Goal: Task Accomplishment & Management: Use online tool/utility

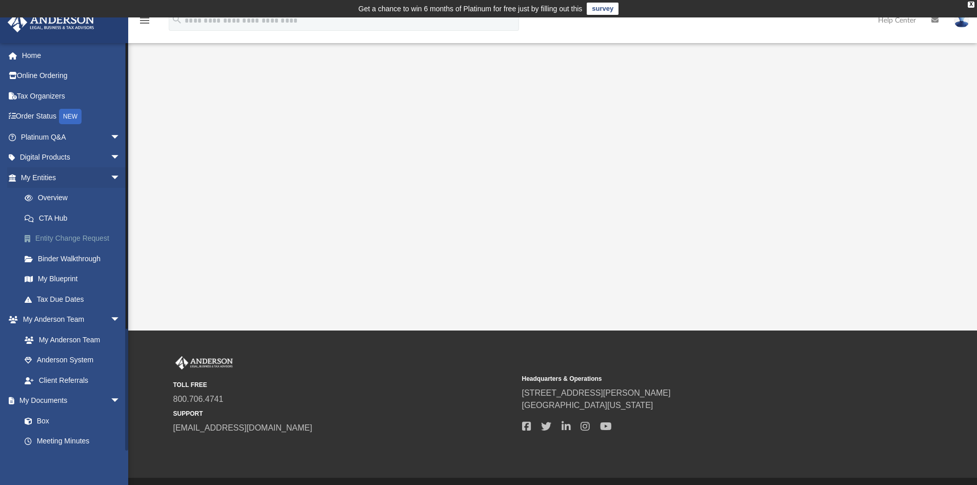
drag, startPoint x: 71, startPoint y: 227, endPoint x: 110, endPoint y: 229, distance: 39.0
drag, startPoint x: 110, startPoint y: 229, endPoint x: 157, endPoint y: 202, distance: 54.2
click at [157, 202] on div "App khayhendrickson@outlook.com Sign Out khayhendrickson@outlook.com Home Onlin…" at bounding box center [488, 173] width 977 height 313
click at [52, 177] on link "My Entities arrow_drop_down" at bounding box center [71, 177] width 129 height 21
click at [54, 156] on link "Digital Products arrow_drop_down" at bounding box center [71, 157] width 129 height 21
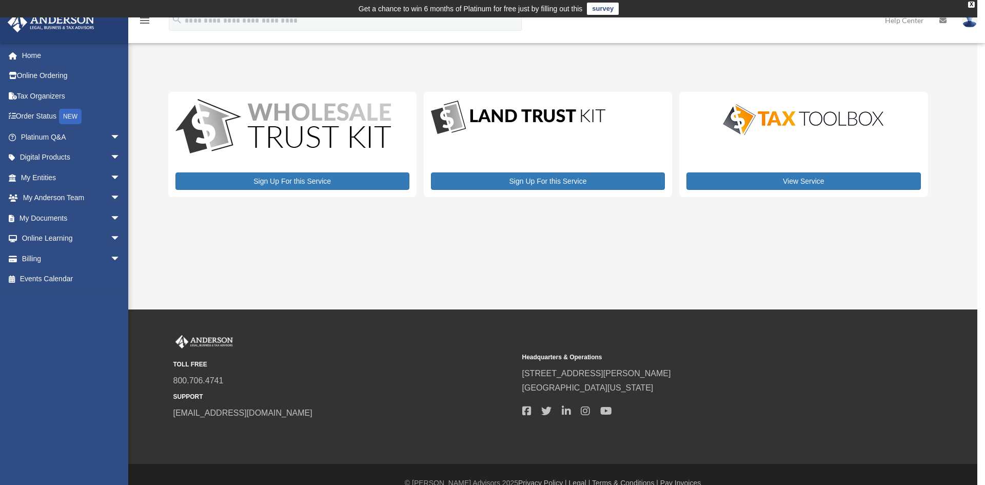
click at [110, 214] on span "arrow_drop_down" at bounding box center [120, 218] width 21 height 21
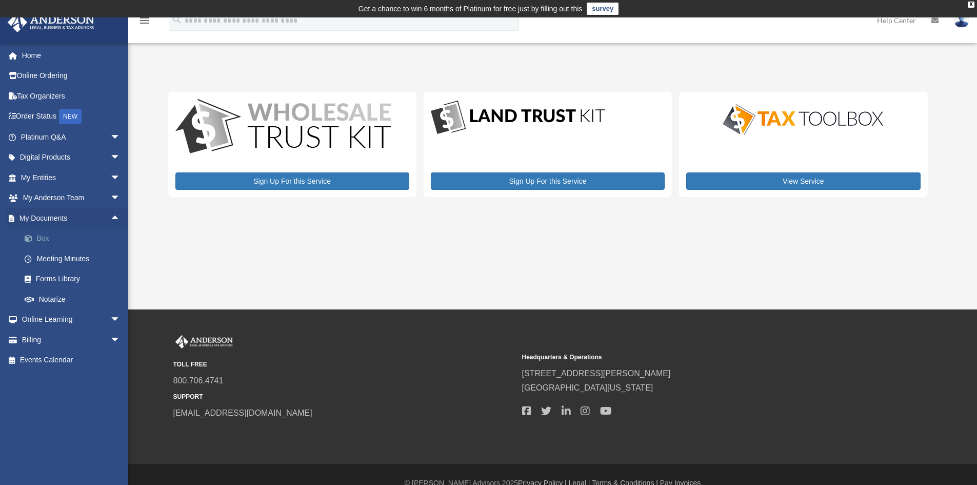
click at [43, 238] on link "Box" at bounding box center [75, 238] width 122 height 21
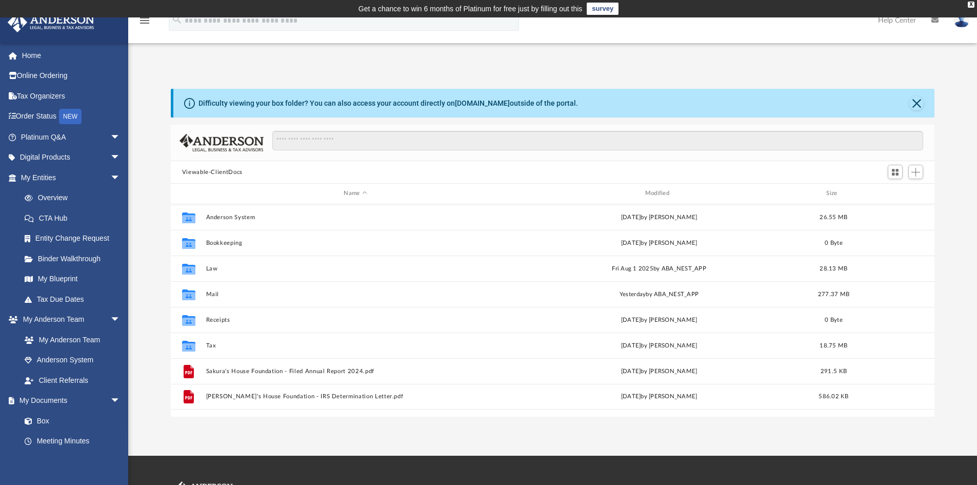
scroll to position [226, 756]
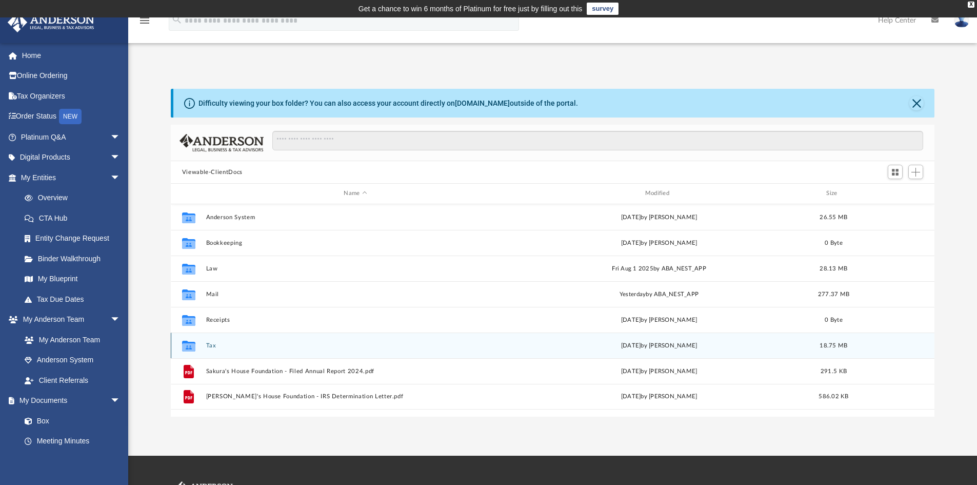
click at [290, 336] on div "Collaborated Folder Tax [DATE] by [PERSON_NAME] 18.75 MB" at bounding box center [553, 345] width 764 height 26
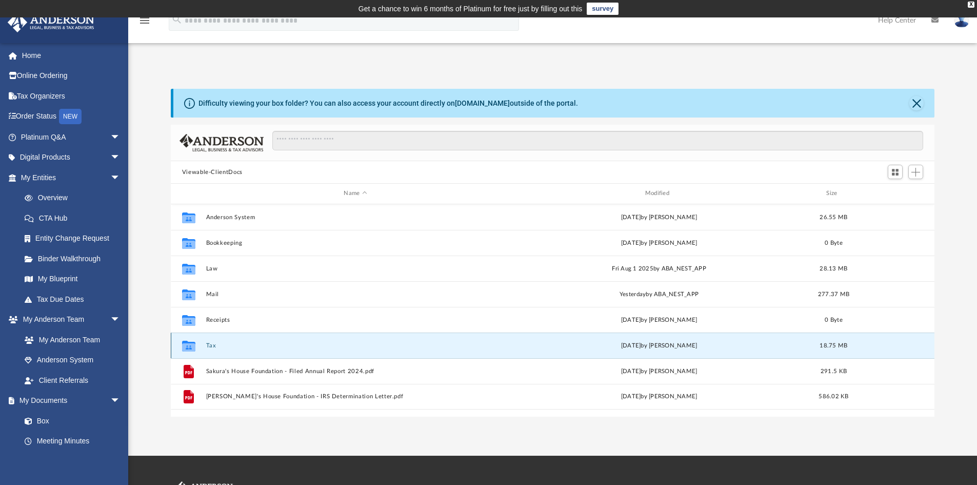
drag, startPoint x: 204, startPoint y: 343, endPoint x: 215, endPoint y: 343, distance: 10.8
click at [208, 343] on div "Collaborated Folder Tax [DATE] by [PERSON_NAME] 18.75 MB" at bounding box center [553, 345] width 764 height 26
click at [213, 344] on button "Tax" at bounding box center [355, 345] width 299 height 7
click at [252, 345] on button "Tax" at bounding box center [355, 345] width 299 height 7
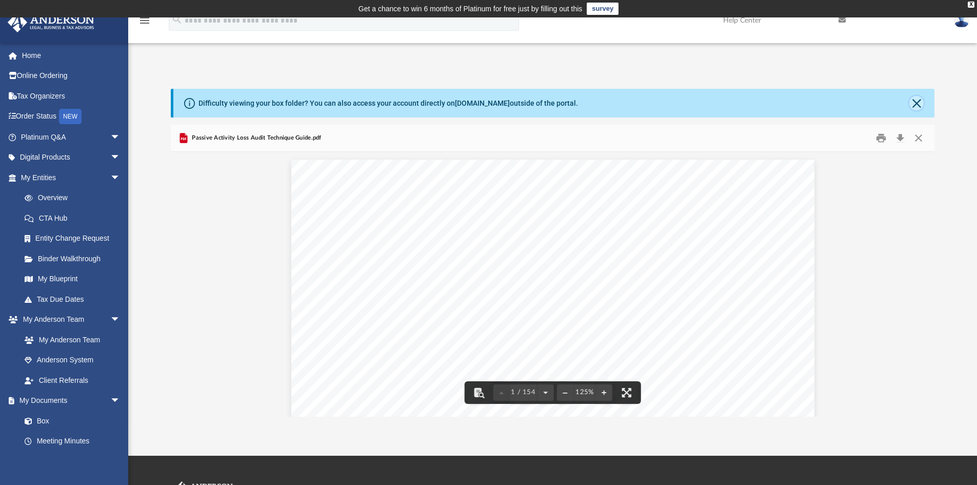
click at [917, 101] on button "Close" at bounding box center [917, 103] width 14 height 14
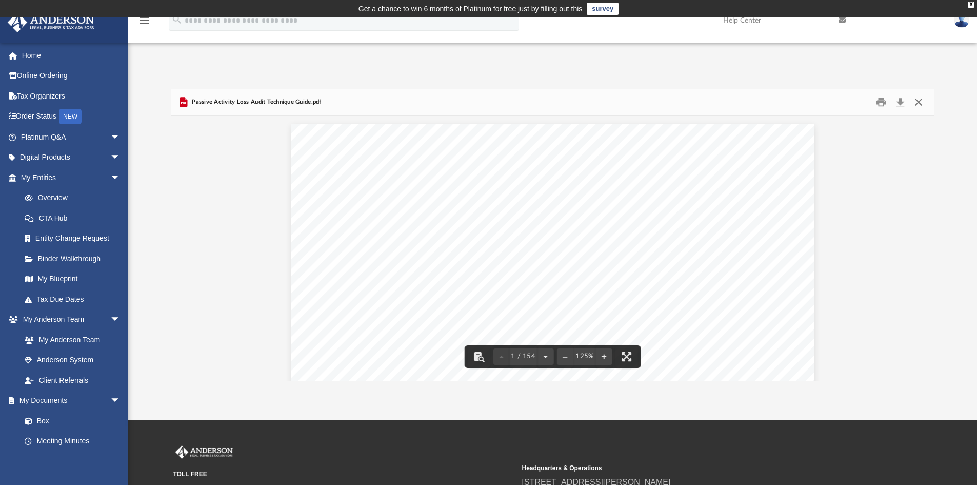
click at [917, 104] on button "Close" at bounding box center [919, 102] width 18 height 16
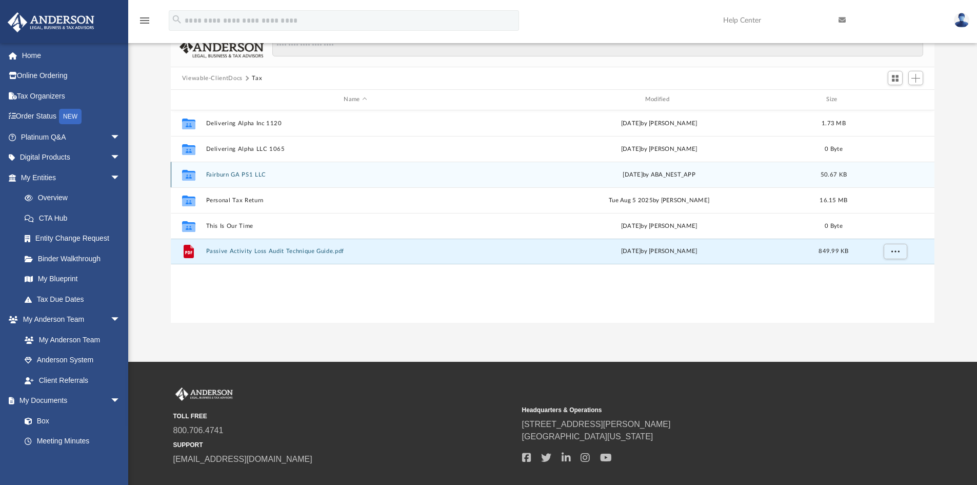
scroll to position [0, 0]
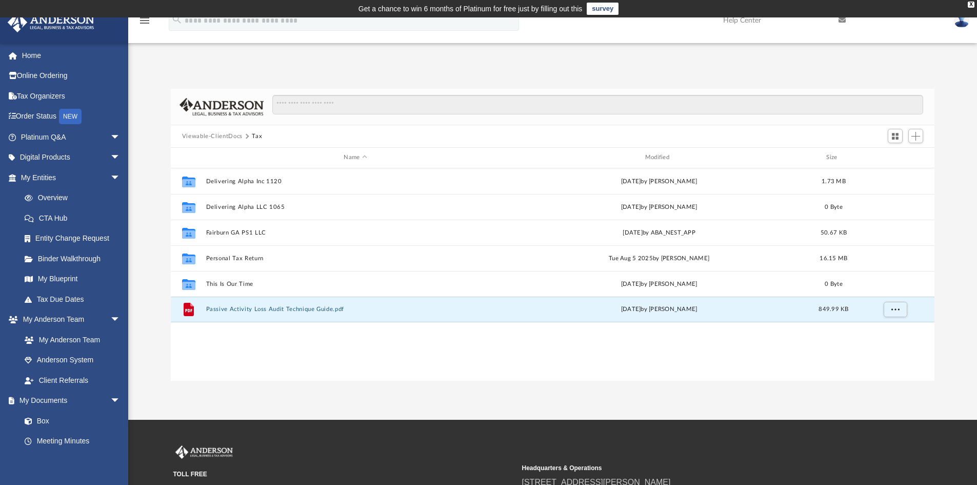
click at [252, 134] on button "Tax" at bounding box center [257, 136] width 10 height 9
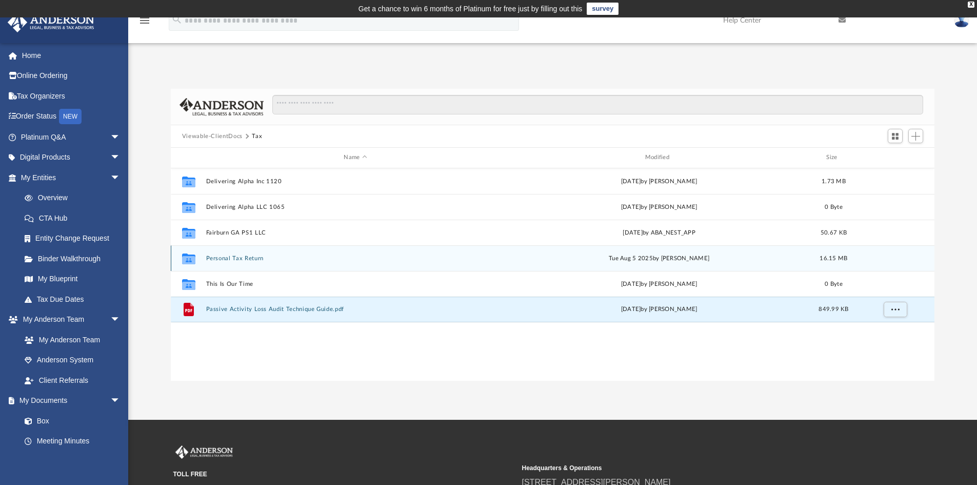
click at [239, 262] on div "Collaborated Folder Personal Tax Return [DATE] by [PERSON_NAME] 16.15 MB" at bounding box center [553, 258] width 764 height 26
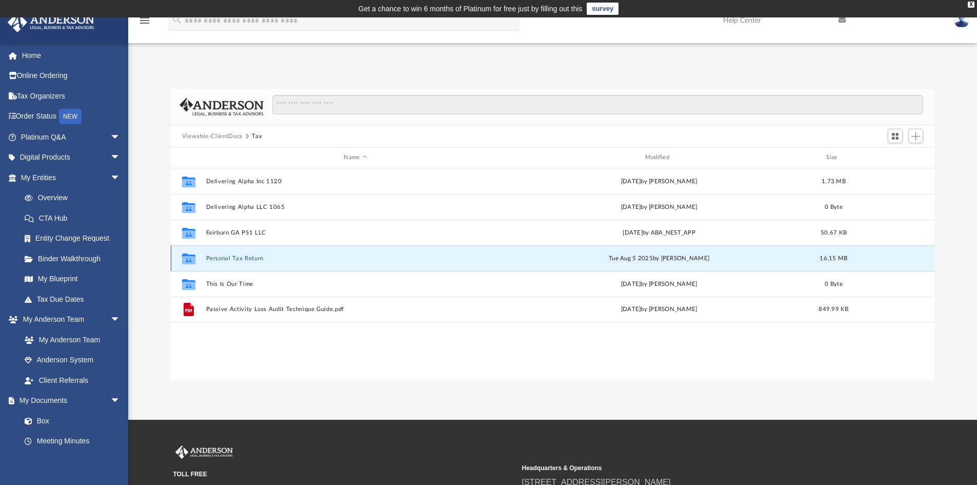
click at [250, 258] on button "Personal Tax Return" at bounding box center [355, 258] width 299 height 7
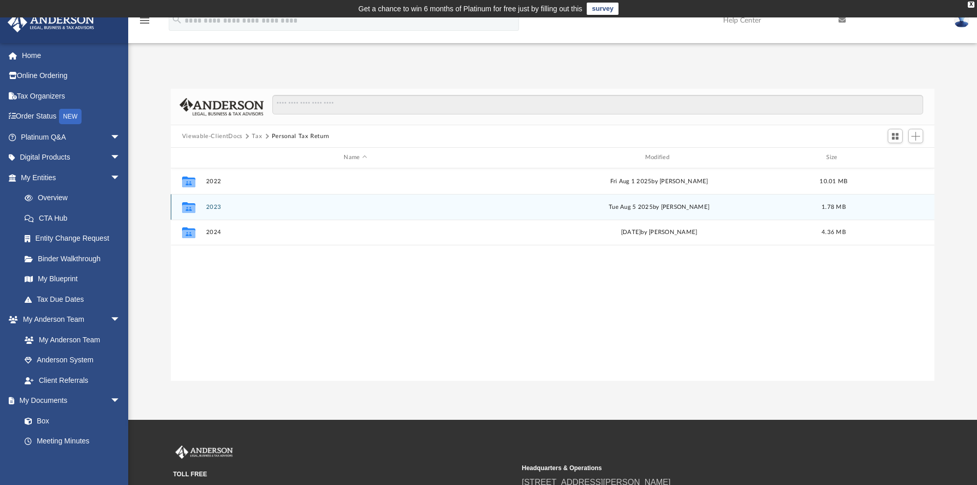
click at [288, 201] on div "Collaborated Folder 2023 [DATE] by [PERSON_NAME] 1.78 MB" at bounding box center [553, 207] width 764 height 26
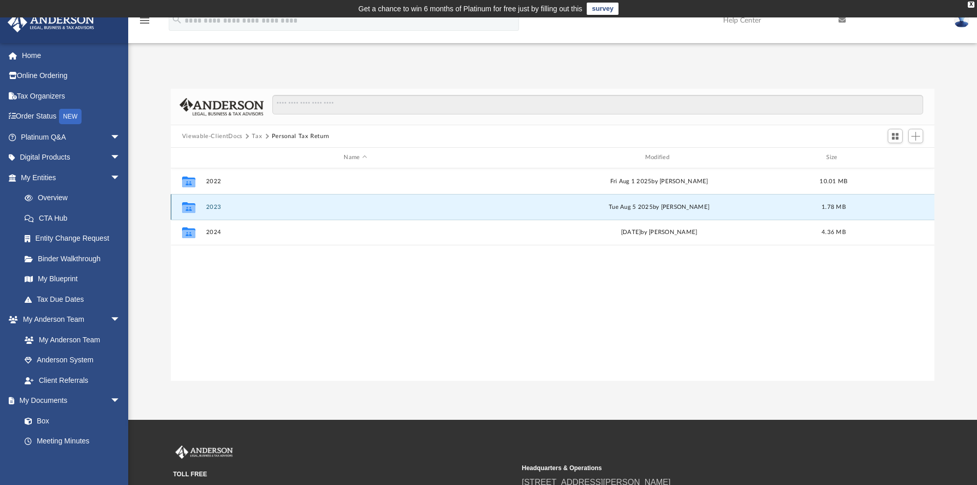
click at [201, 206] on div "Collaborated Folder" at bounding box center [189, 207] width 26 height 16
click at [765, 205] on div "[DATE] by [PERSON_NAME]" at bounding box center [658, 206] width 299 height 9
click at [209, 206] on button "2023" at bounding box center [355, 207] width 299 height 7
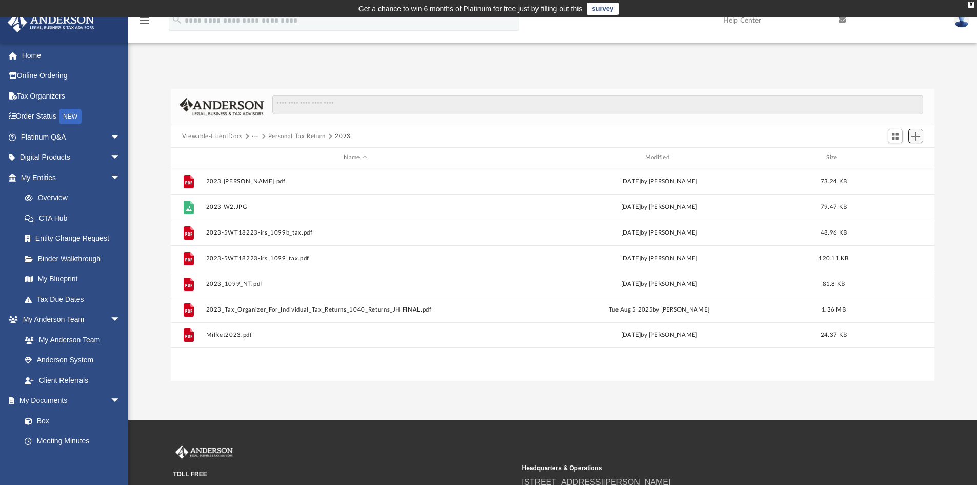
click at [917, 139] on span "Add" at bounding box center [916, 136] width 9 height 9
click at [905, 154] on li "Upload" at bounding box center [901, 156] width 33 height 11
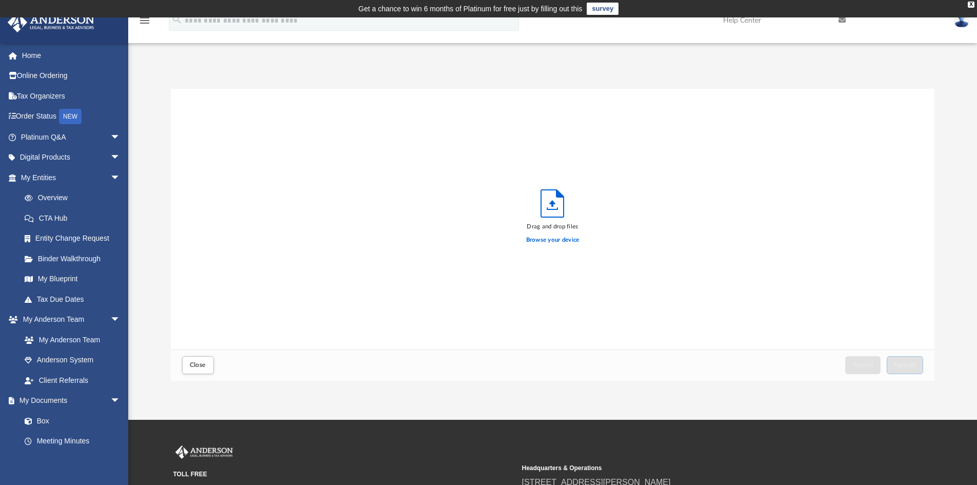
scroll to position [252, 756]
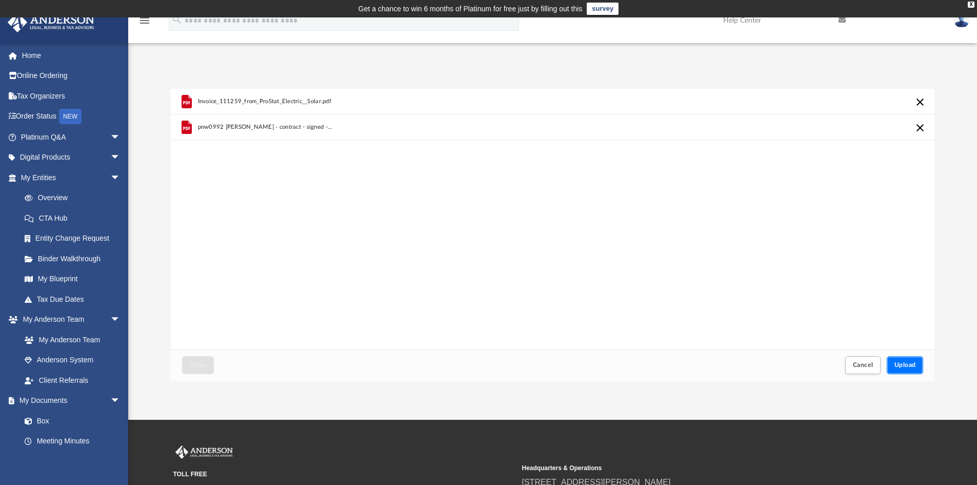
click at [914, 365] on span "Upload" at bounding box center [906, 365] width 22 height 6
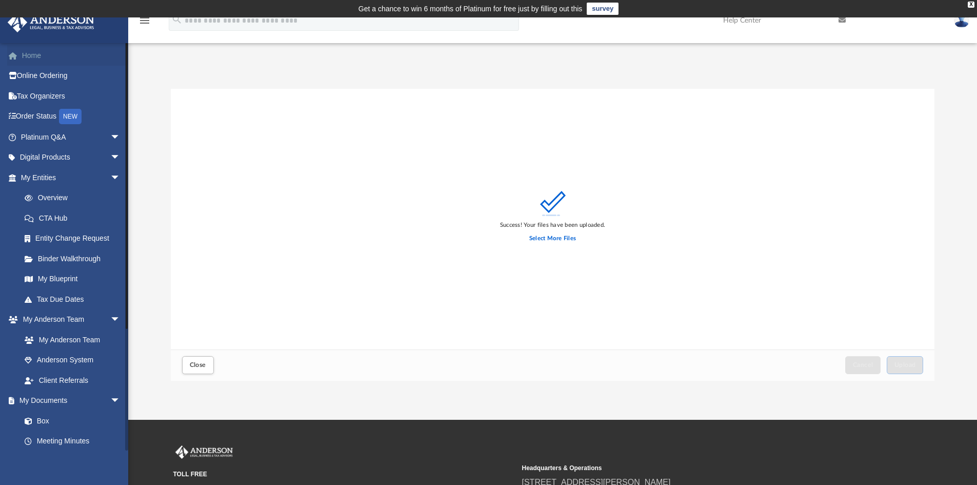
click at [21, 57] on span at bounding box center [18, 55] width 8 height 7
